Goal: Information Seeking & Learning: Stay updated

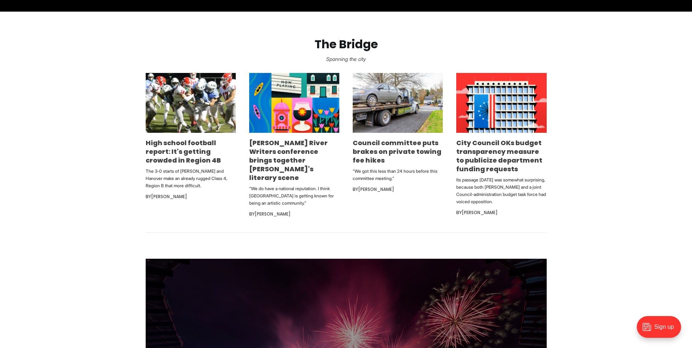
scroll to position [436, 0]
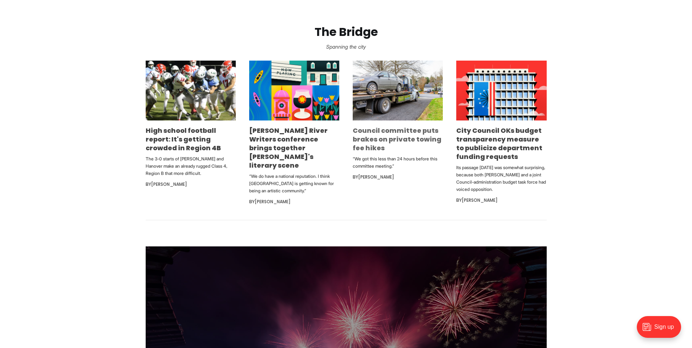
click at [399, 131] on link "Council committee puts brakes on private towing fee hikes" at bounding box center [397, 139] width 89 height 27
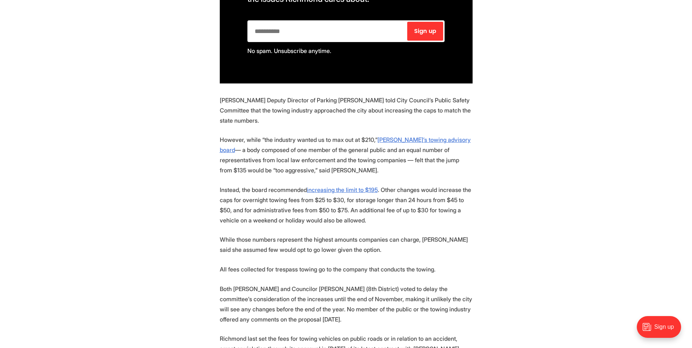
scroll to position [581, 0]
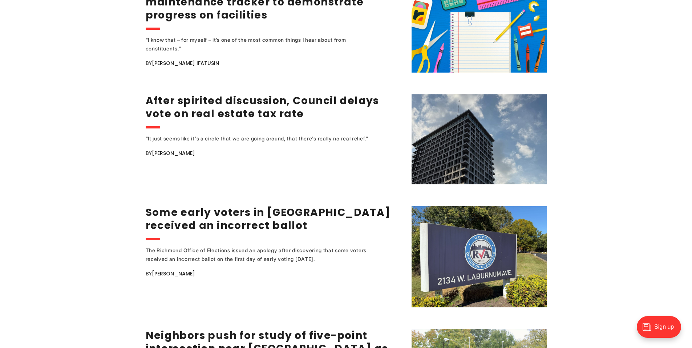
scroll to position [1017, 0]
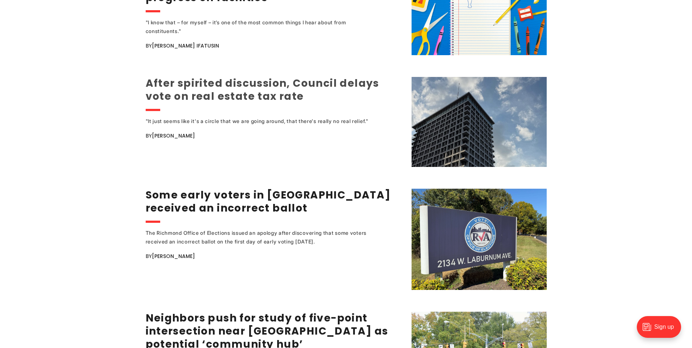
click at [265, 79] on link "After spirited discussion, Council delays vote on real estate tax rate" at bounding box center [263, 89] width 234 height 27
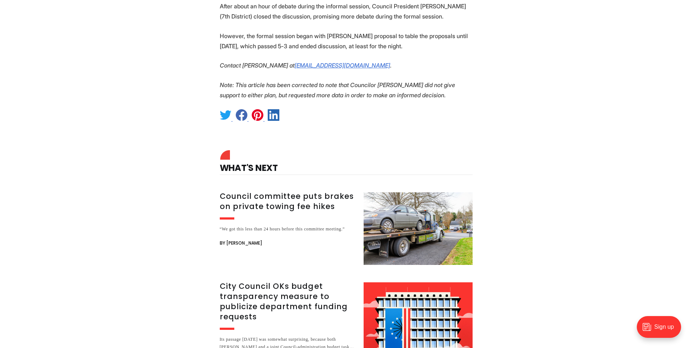
scroll to position [1053, 0]
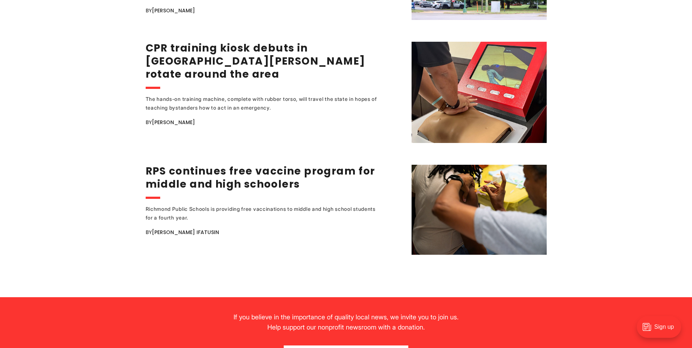
scroll to position [1416, 0]
